Goal: Task Accomplishment & Management: Manage account settings

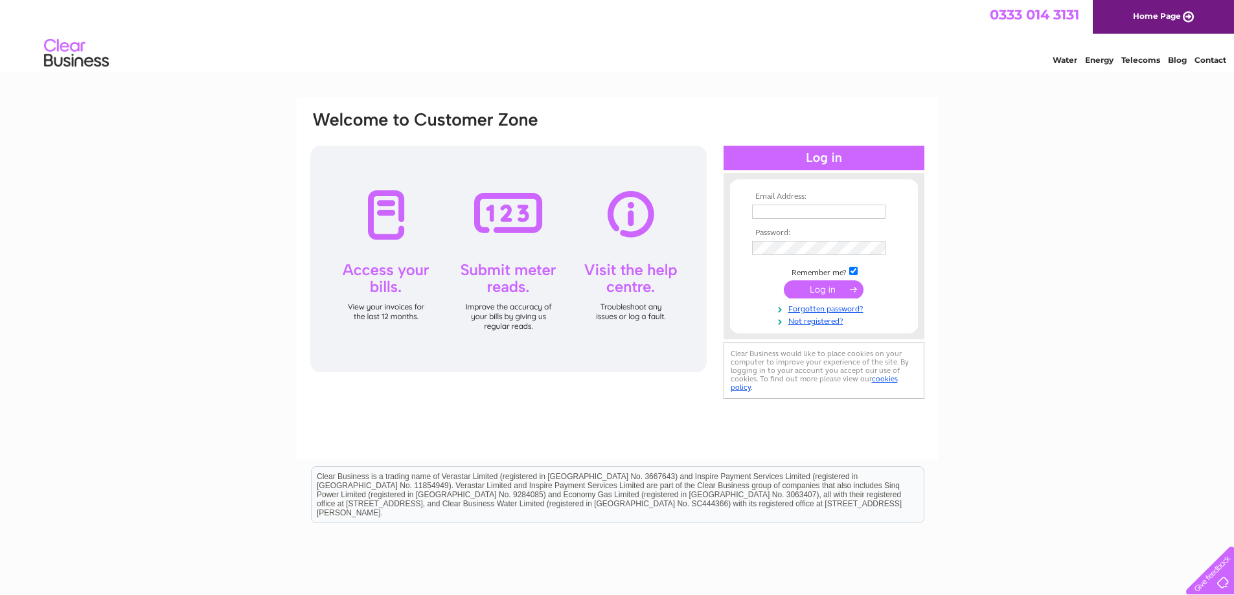
click at [764, 213] on input "text" at bounding box center [818, 212] width 133 height 14
type input "[EMAIL_ADDRESS][DOMAIN_NAME]"
click at [854, 273] on input "checkbox" at bounding box center [853, 272] width 8 height 8
checkbox input "false"
click at [830, 290] on input "submit" at bounding box center [824, 289] width 80 height 18
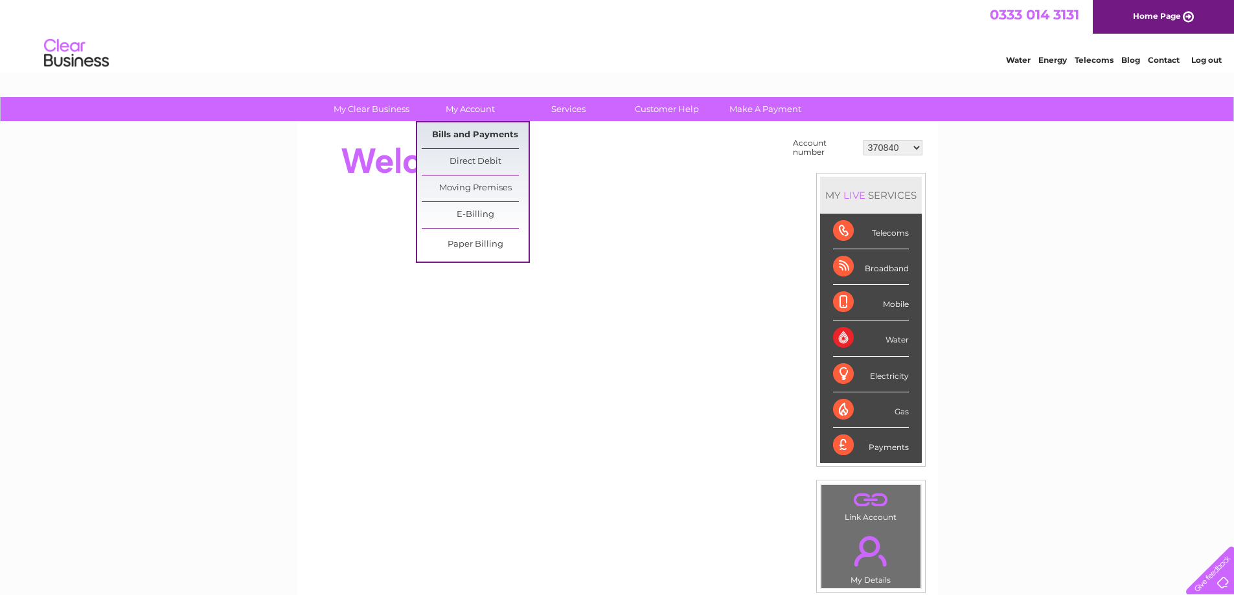
click at [469, 128] on link "Bills and Payments" at bounding box center [475, 135] width 107 height 26
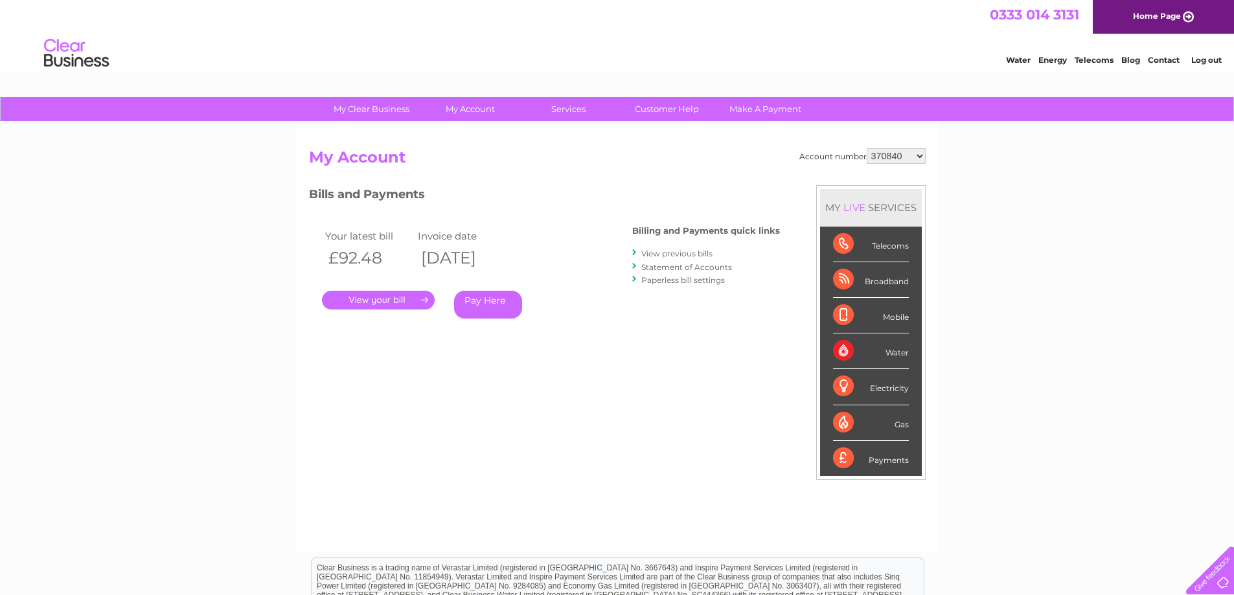
click at [368, 300] on link "." at bounding box center [378, 300] width 113 height 19
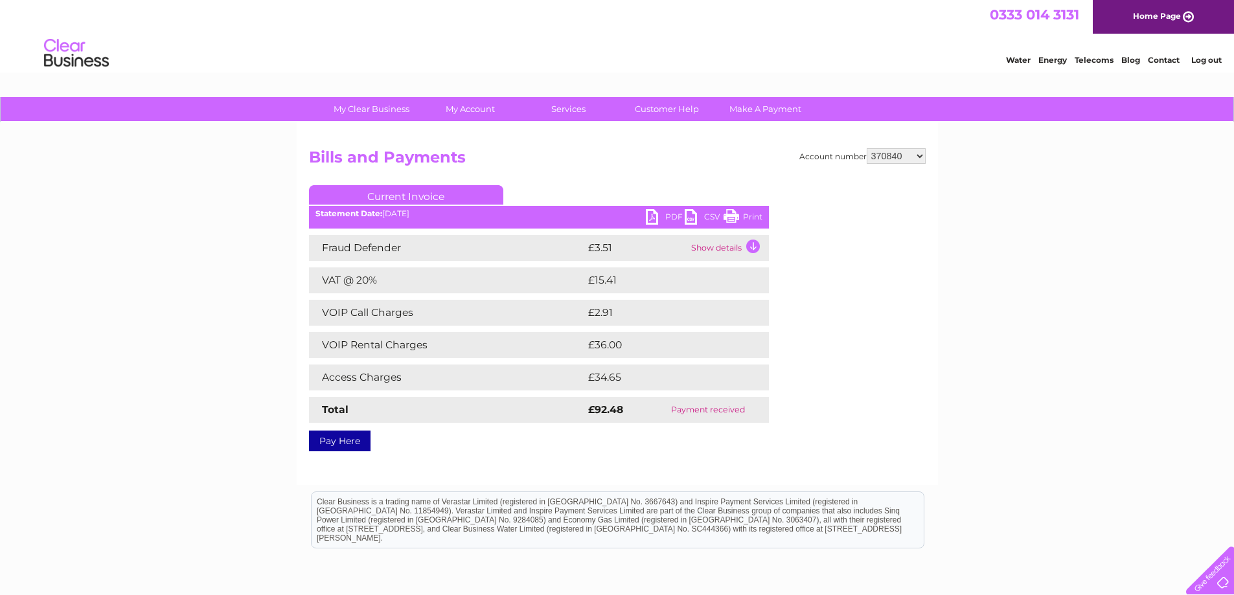
click at [673, 218] on link "PDF" at bounding box center [665, 218] width 39 height 19
